Goal: Task Accomplishment & Management: Use online tool/utility

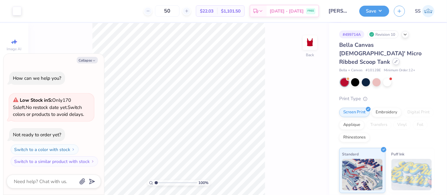
click at [395, 58] on div at bounding box center [396, 61] width 7 height 7
type textarea "x"
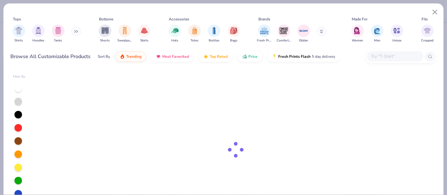
click at [402, 59] on input "text" at bounding box center [395, 56] width 48 height 7
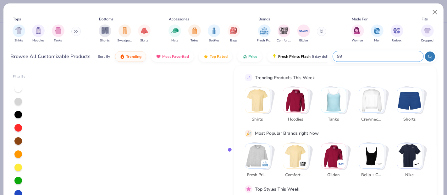
type input "996"
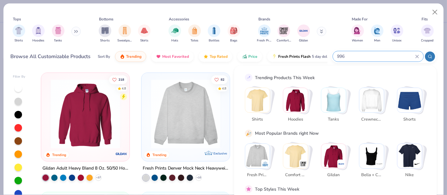
type textarea "x"
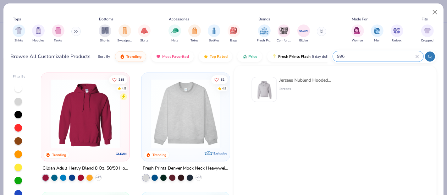
type input "996"
click at [291, 81] on div "Jerzees Nublend Hooded Sweatshirt" at bounding box center [306, 80] width 53 height 7
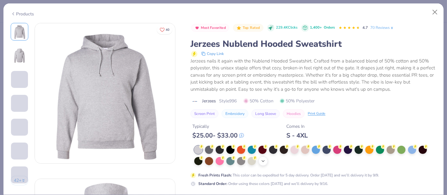
click at [265, 160] on icon at bounding box center [263, 161] width 5 height 5
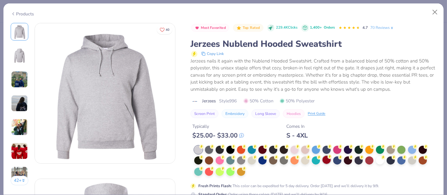
click at [327, 158] on div at bounding box center [327, 160] width 8 height 8
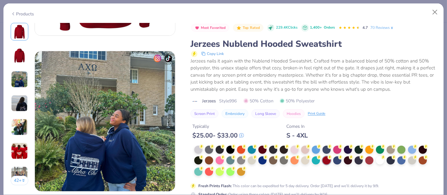
scroll to position [975, 0]
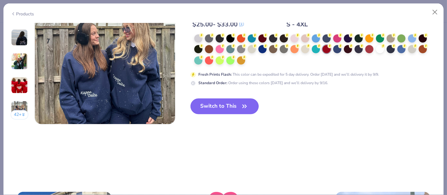
click at [238, 107] on button "Switch to This" at bounding box center [225, 107] width 68 height 16
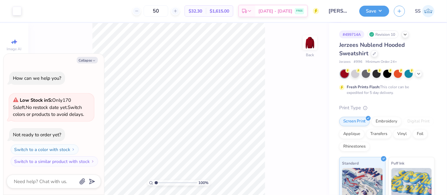
type textarea "x"
drag, startPoint x: 306, startPoint y: 86, endPoint x: 299, endPoint y: 86, distance: 6.9
click at [299, 86] on input "7.00" at bounding box center [306, 85] width 23 height 9
type input "10"
type textarea "x"
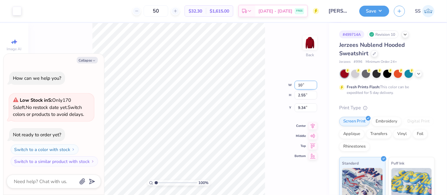
type input "10.00"
type input "3.64"
drag, startPoint x: 304, startPoint y: 104, endPoint x: 297, endPoint y: 104, distance: 7.9
click at [297, 104] on input "8.80" at bounding box center [306, 102] width 23 height 9
type input "3"
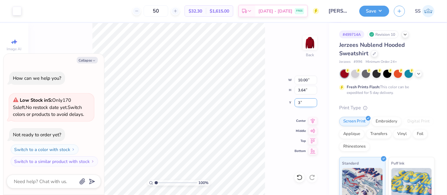
type textarea "x"
type input "3.00"
type textarea "x"
click at [301, 81] on input "10.00" at bounding box center [306, 80] width 23 height 9
type input "11.00"
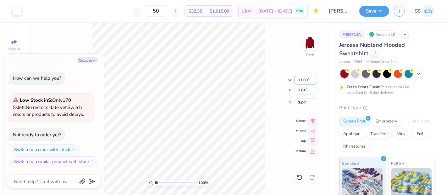
type textarea "x"
type input "4.01"
type input "2.82"
type textarea "x"
type input "3.00"
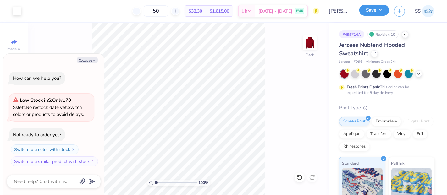
click at [375, 14] on button "Save" at bounding box center [374, 10] width 30 height 11
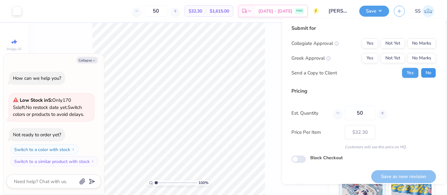
click at [426, 71] on button "No" at bounding box center [428, 73] width 15 height 10
type textarea "x"
click at [391, 59] on button "Not Yet" at bounding box center [393, 58] width 24 height 10
click at [410, 44] on button "No Marks" at bounding box center [422, 43] width 29 height 10
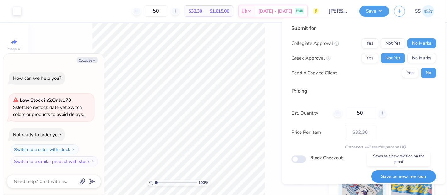
click at [401, 173] on button "Save as new revision" at bounding box center [403, 176] width 65 height 13
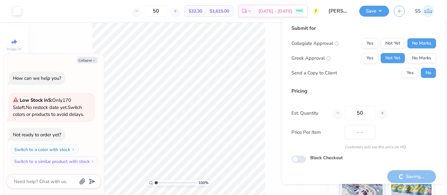
type input "$32.30"
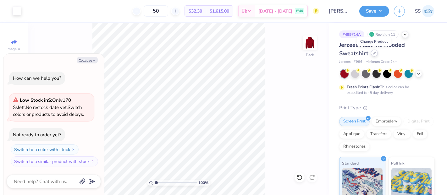
click at [373, 52] on icon at bounding box center [374, 53] width 3 height 3
type textarea "x"
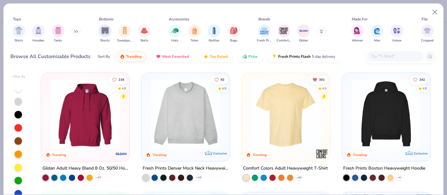
click at [392, 58] on input "text" at bounding box center [395, 56] width 48 height 7
paste input "973"
type input "973"
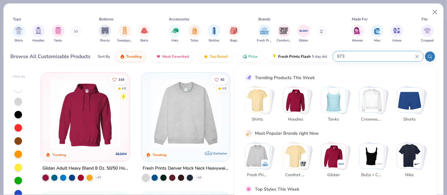
type textarea "x"
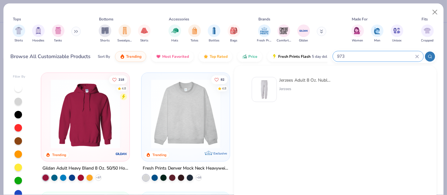
type input "973"
click at [313, 79] on div "Jerzees Adult 8 Oz. Nublend Fleece Sweatpants" at bounding box center [306, 80] width 53 height 7
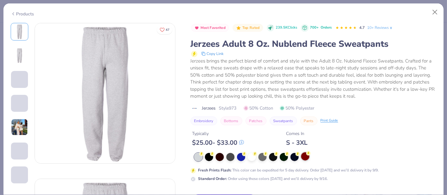
click at [307, 157] on div at bounding box center [305, 157] width 8 height 8
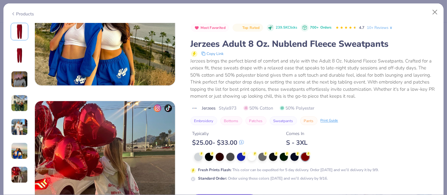
scroll to position [985, 0]
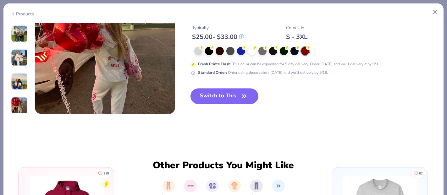
click at [221, 94] on button "Switch to This" at bounding box center [225, 97] width 68 height 16
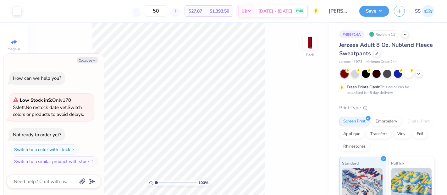
type textarea "x"
drag, startPoint x: 304, startPoint y: 87, endPoint x: 298, endPoint y: 87, distance: 6.0
click at [298, 87] on input "7.81" at bounding box center [306, 85] width 23 height 9
type input "5"
type textarea "x"
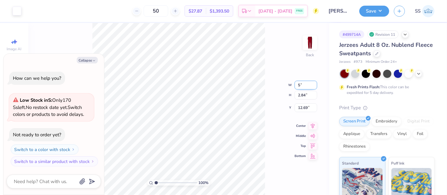
type input "5.00"
type input "1.82"
type input "13.20"
type textarea "x"
drag, startPoint x: 305, startPoint y: 103, endPoint x: 298, endPoint y: 102, distance: 7.3
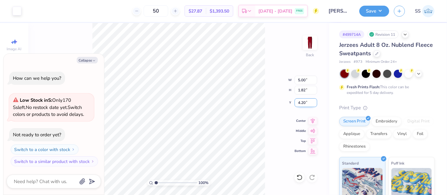
click at [298, 102] on input "4.20" at bounding box center [306, 102] width 23 height 9
type input "3"
type textarea "x"
type input "3.00"
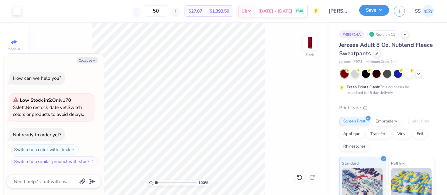
click at [383, 15] on button "Save" at bounding box center [374, 10] width 30 height 11
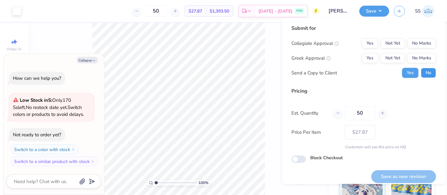
click at [424, 76] on button "No" at bounding box center [428, 73] width 15 height 10
type textarea "x"
click at [392, 59] on button "Not Yet" at bounding box center [393, 58] width 24 height 10
click at [416, 44] on button "No Marks" at bounding box center [422, 43] width 29 height 10
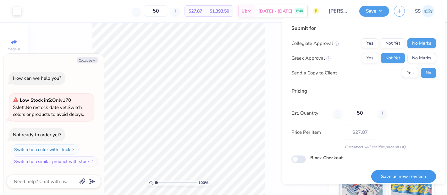
click at [412, 174] on button "Save as new revision" at bounding box center [403, 176] width 65 height 13
type input "$27.87"
type textarea "x"
